Goal: Navigation & Orientation: Find specific page/section

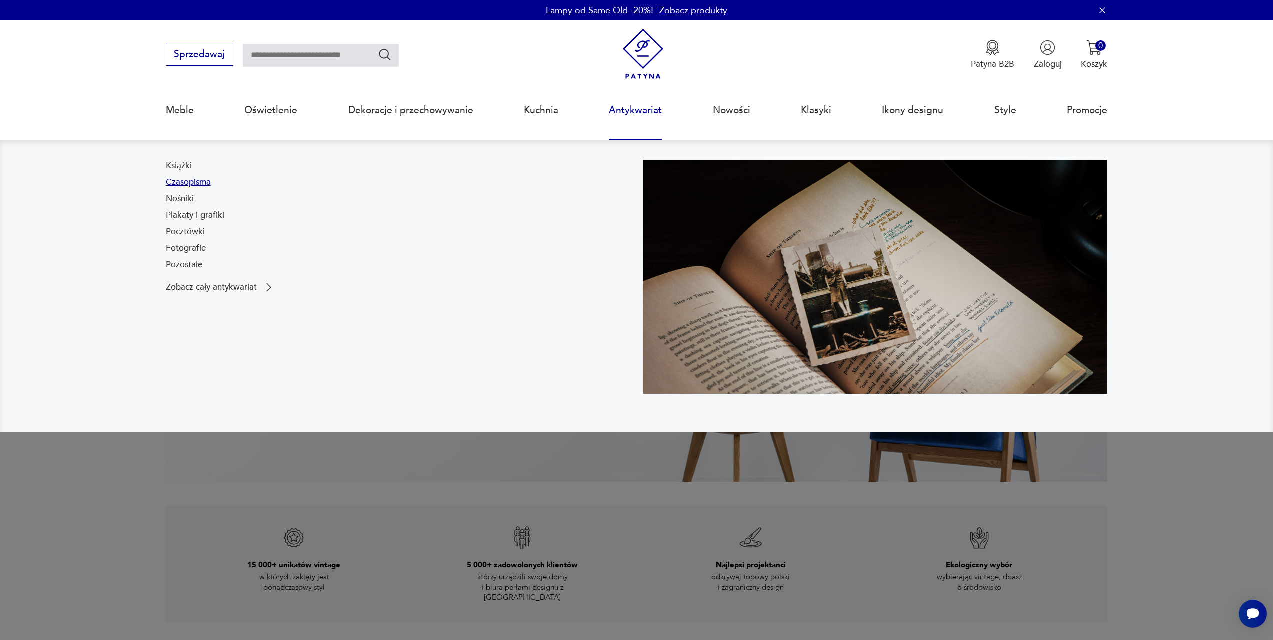
click at [202, 181] on link "Czasopisma" at bounding box center [188, 182] width 45 height 12
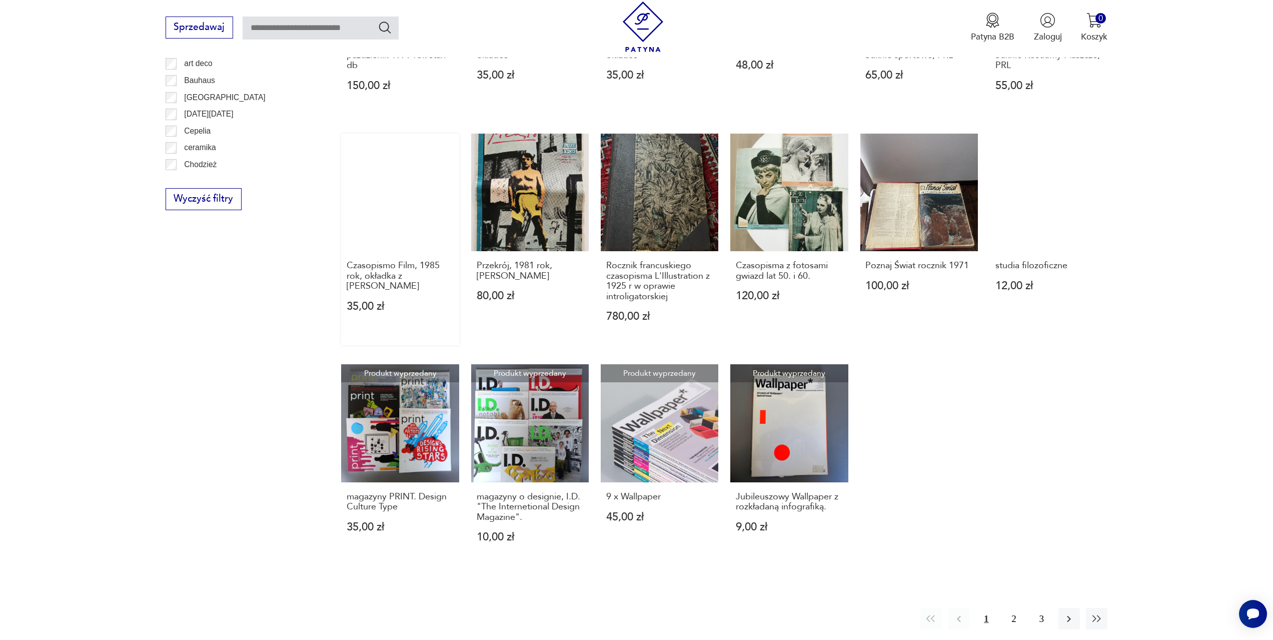
scroll to position [583, 0]
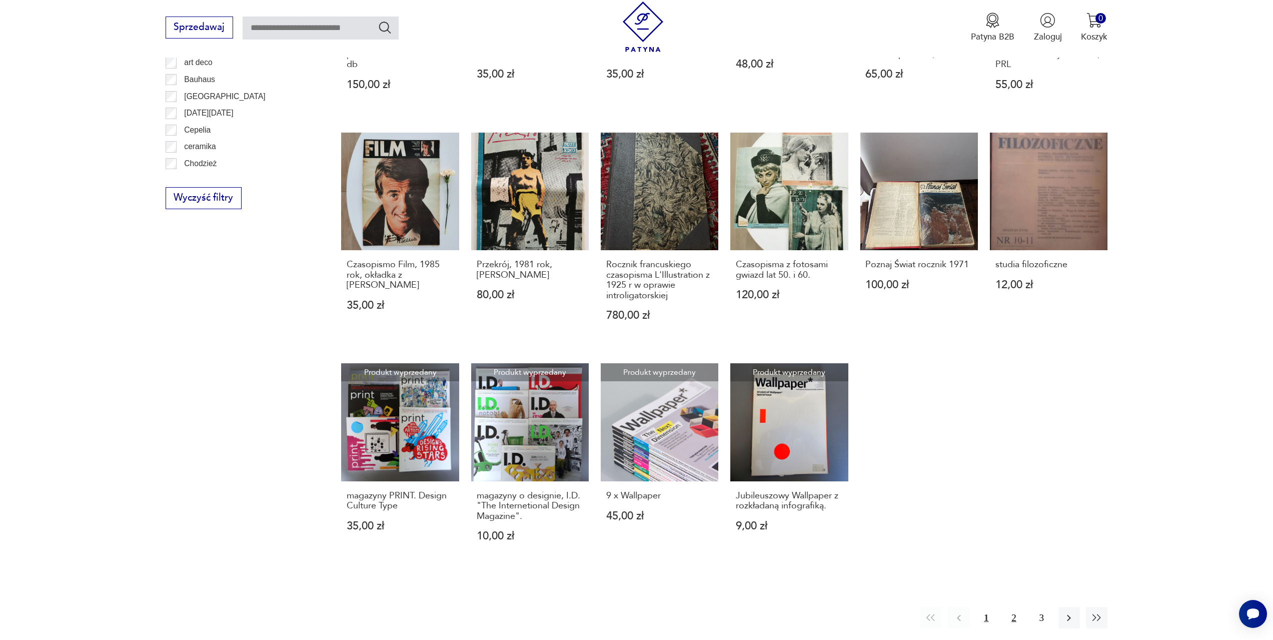
click at [1011, 614] on button "2" at bounding box center [1014, 618] width 22 height 22
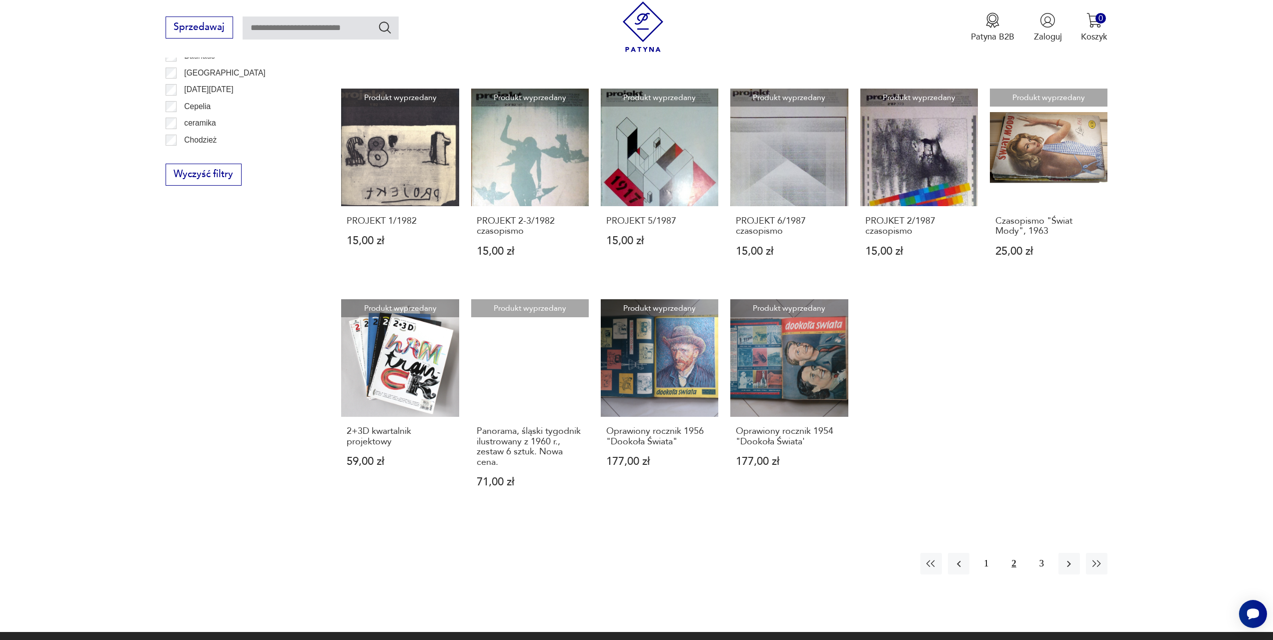
scroll to position [647, 0]
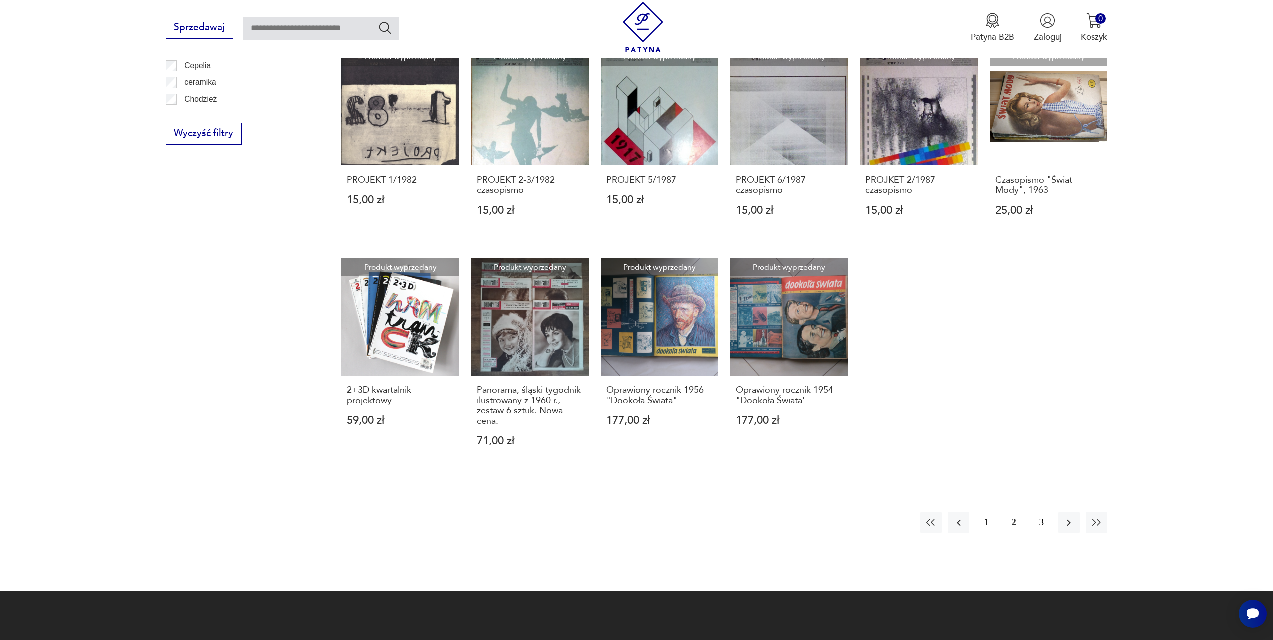
click at [1039, 515] on button "3" at bounding box center [1042, 523] width 22 height 22
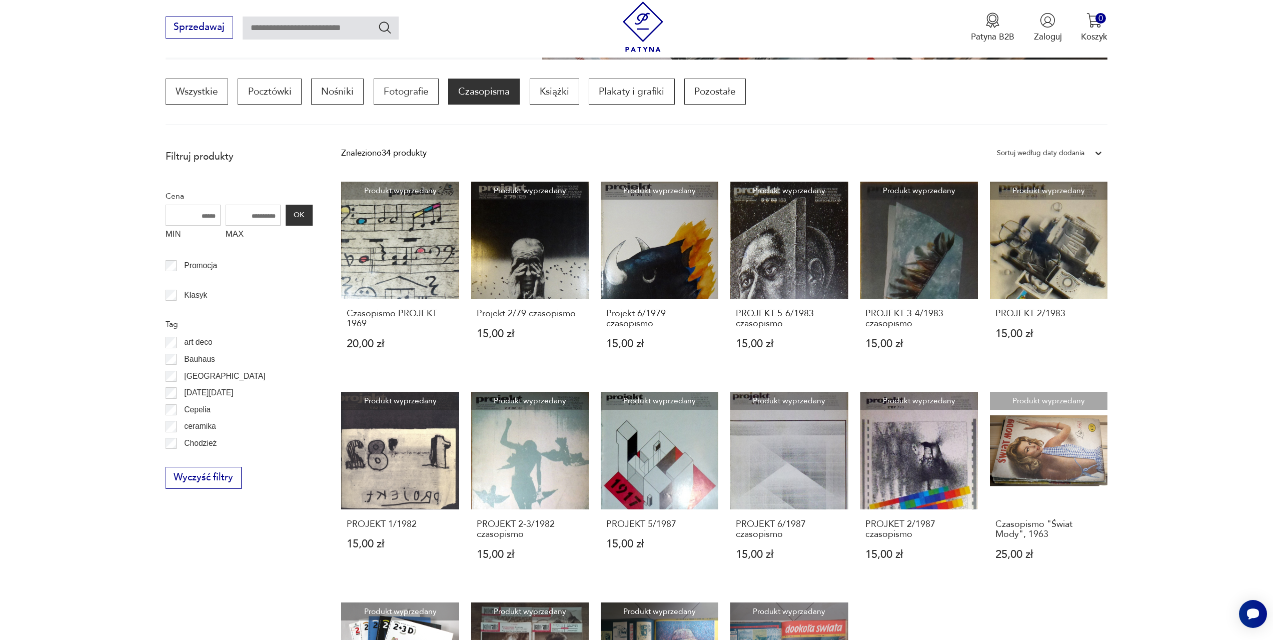
scroll to position [297, 0]
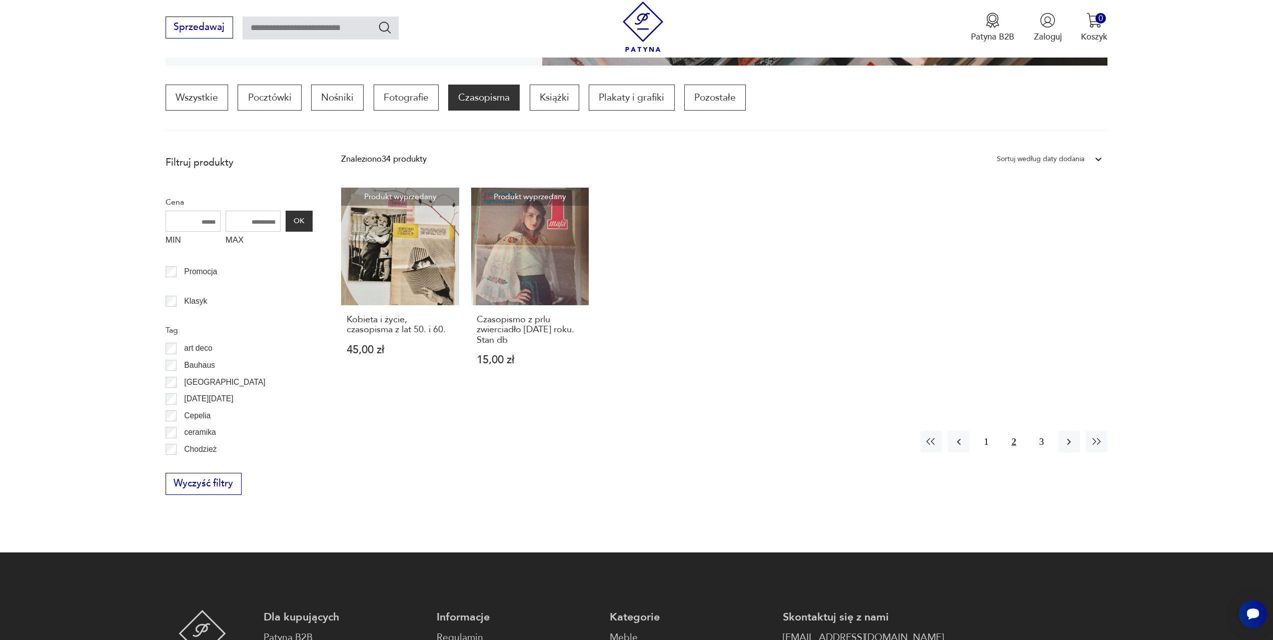
scroll to position [560, 0]
